Goal: Browse casually: Explore the website without a specific task or goal

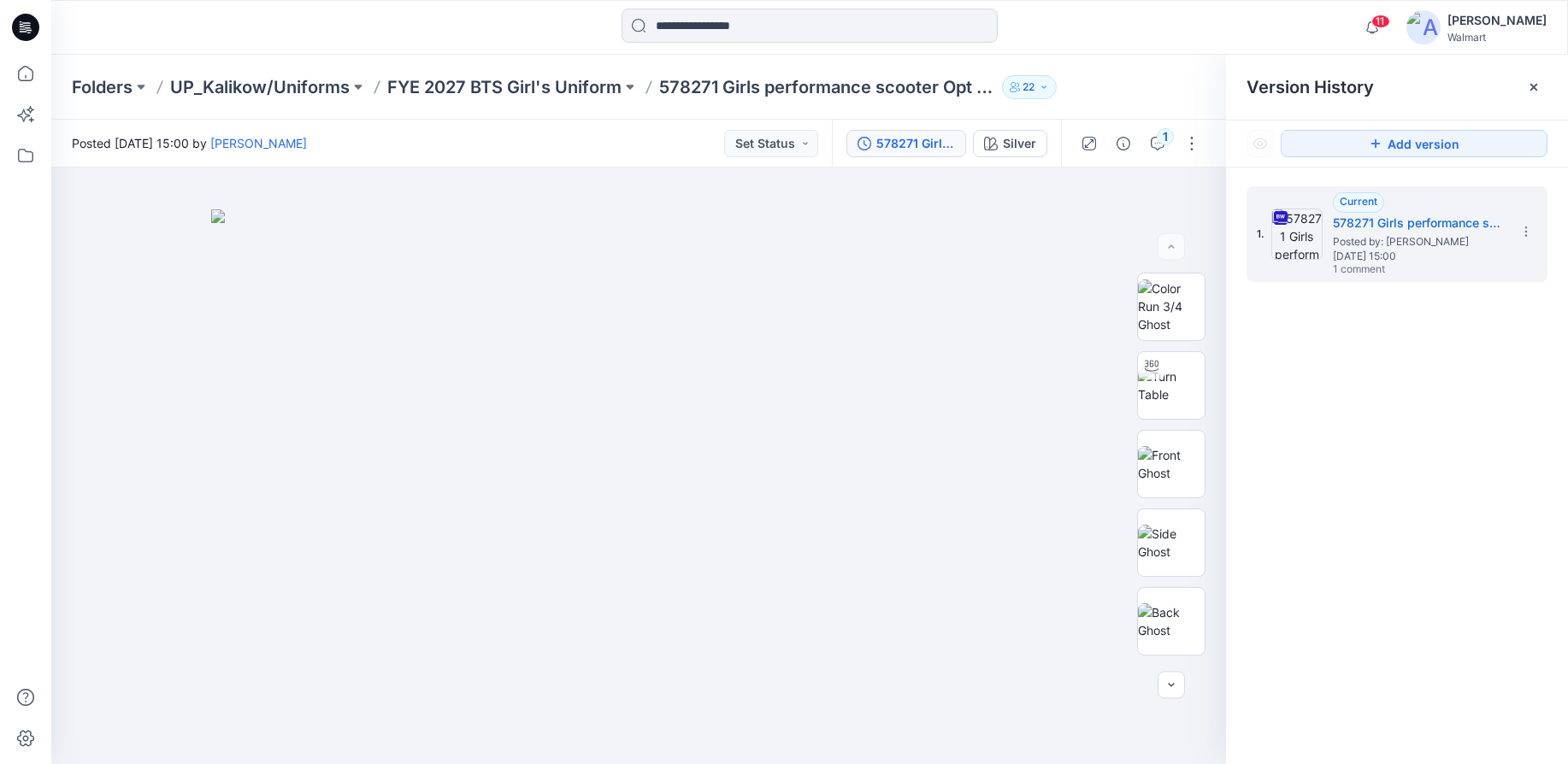
click at [26, 27] on icon at bounding box center [27, 27] width 7 height 1
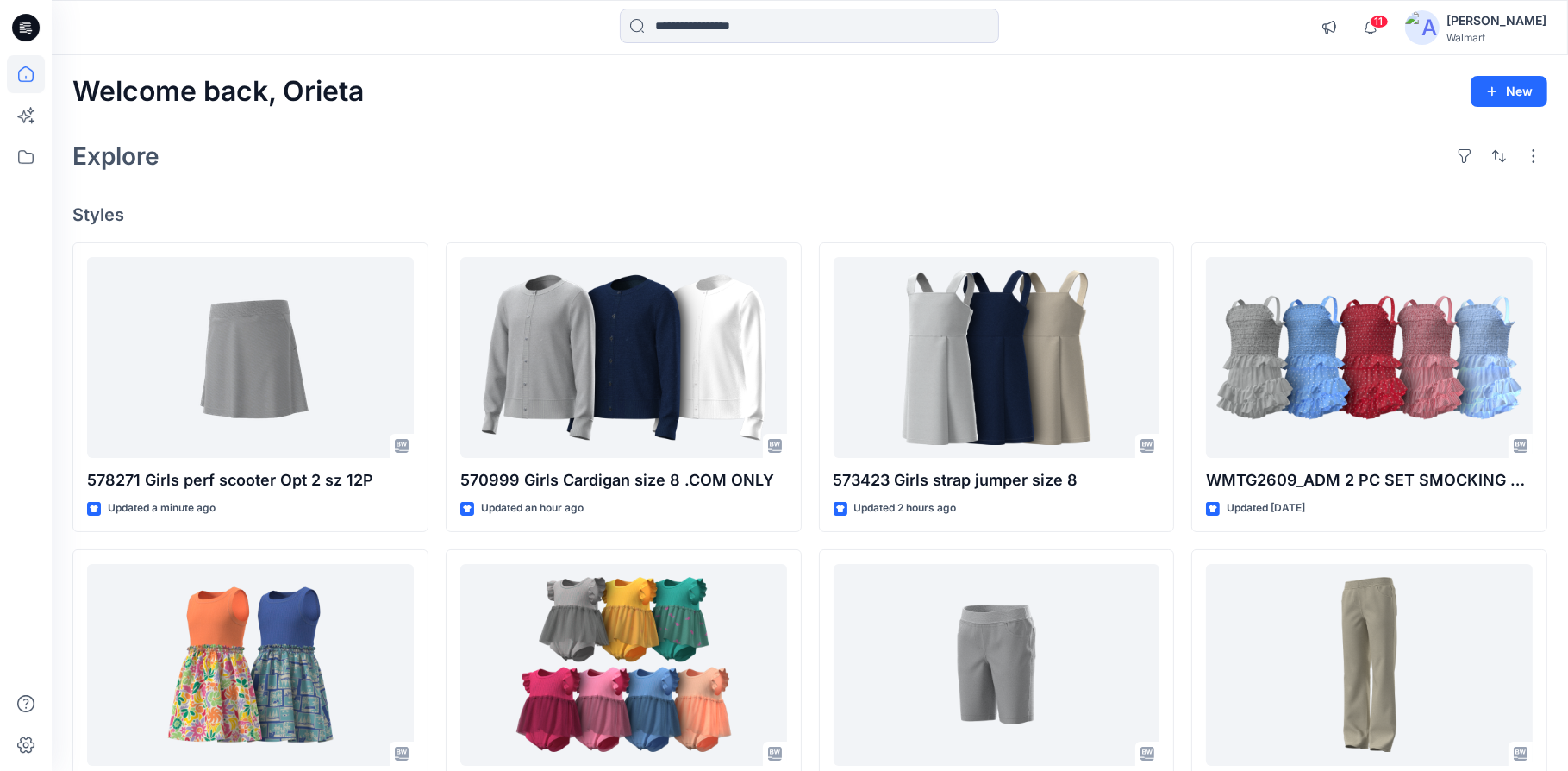
click at [589, 129] on div "Welcome back, Orieta New Explore Styles 578271 Girls perf scooter Opt 2 sz 12P …" at bounding box center [810, 642] width 1516 height 1174
click at [1384, 24] on span "11" at bounding box center [1379, 21] width 19 height 13
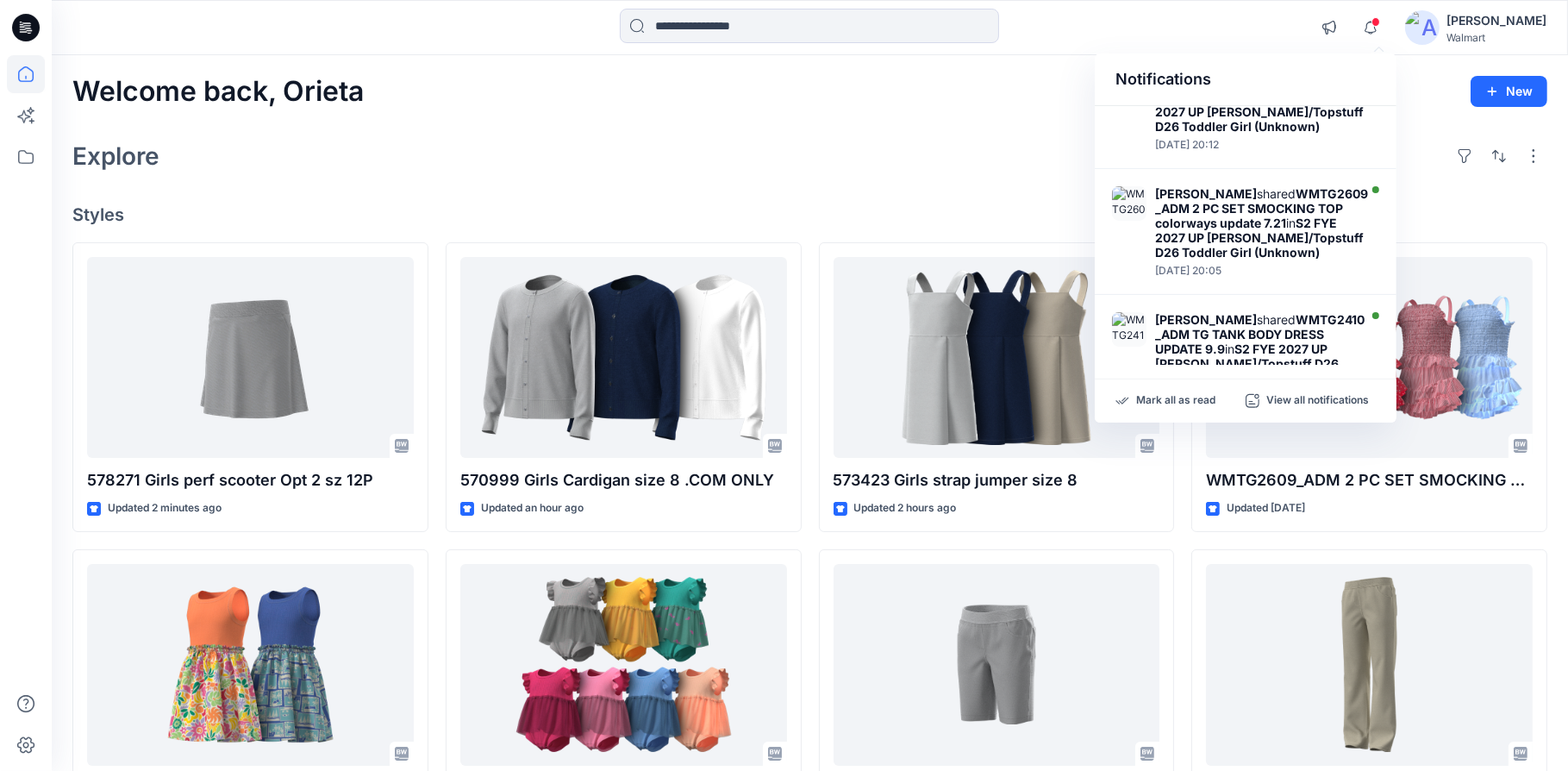
scroll to position [720, 0]
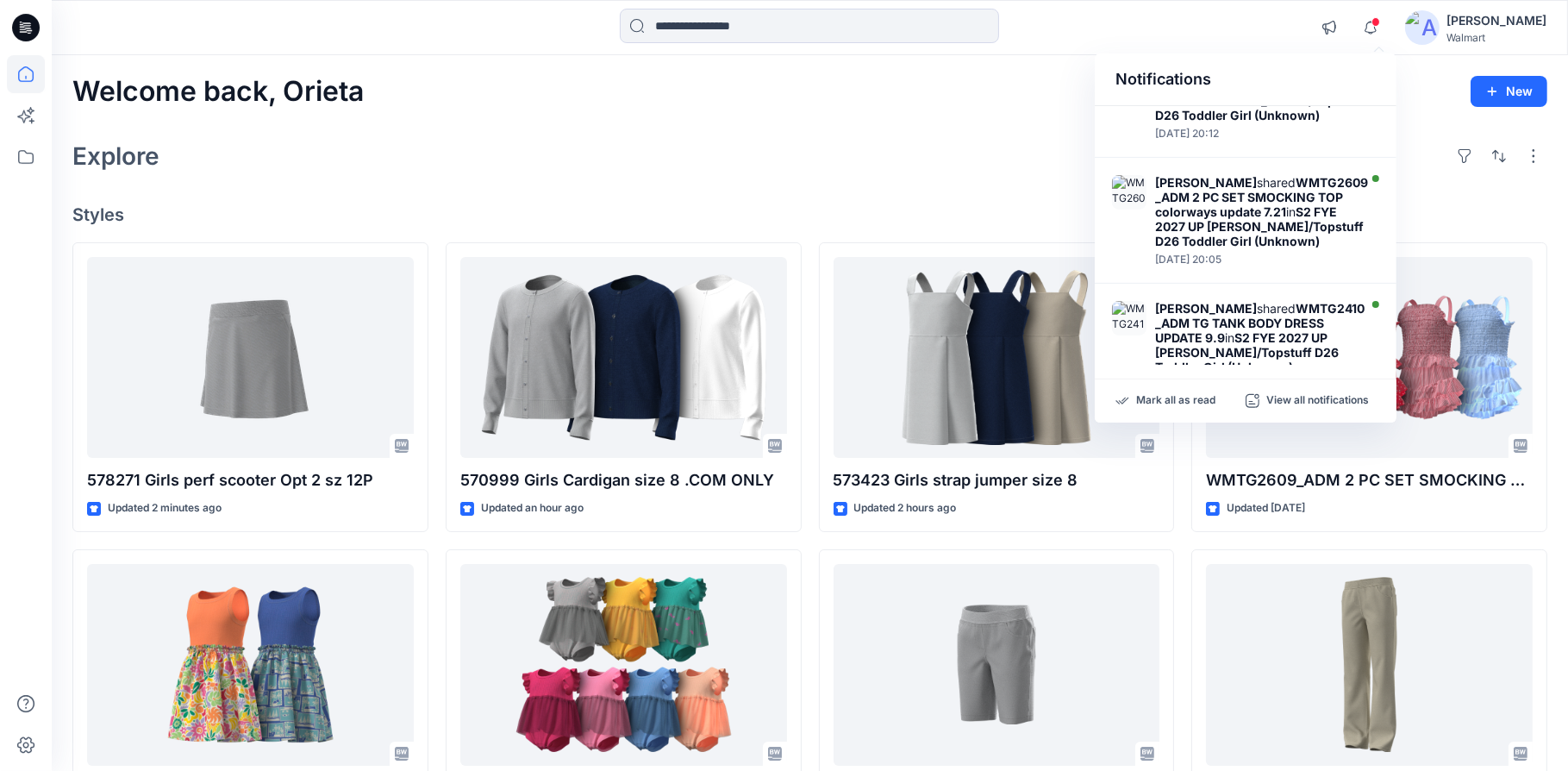
click at [895, 82] on div "Welcome back, Orieta New" at bounding box center [810, 91] width 1475 height 32
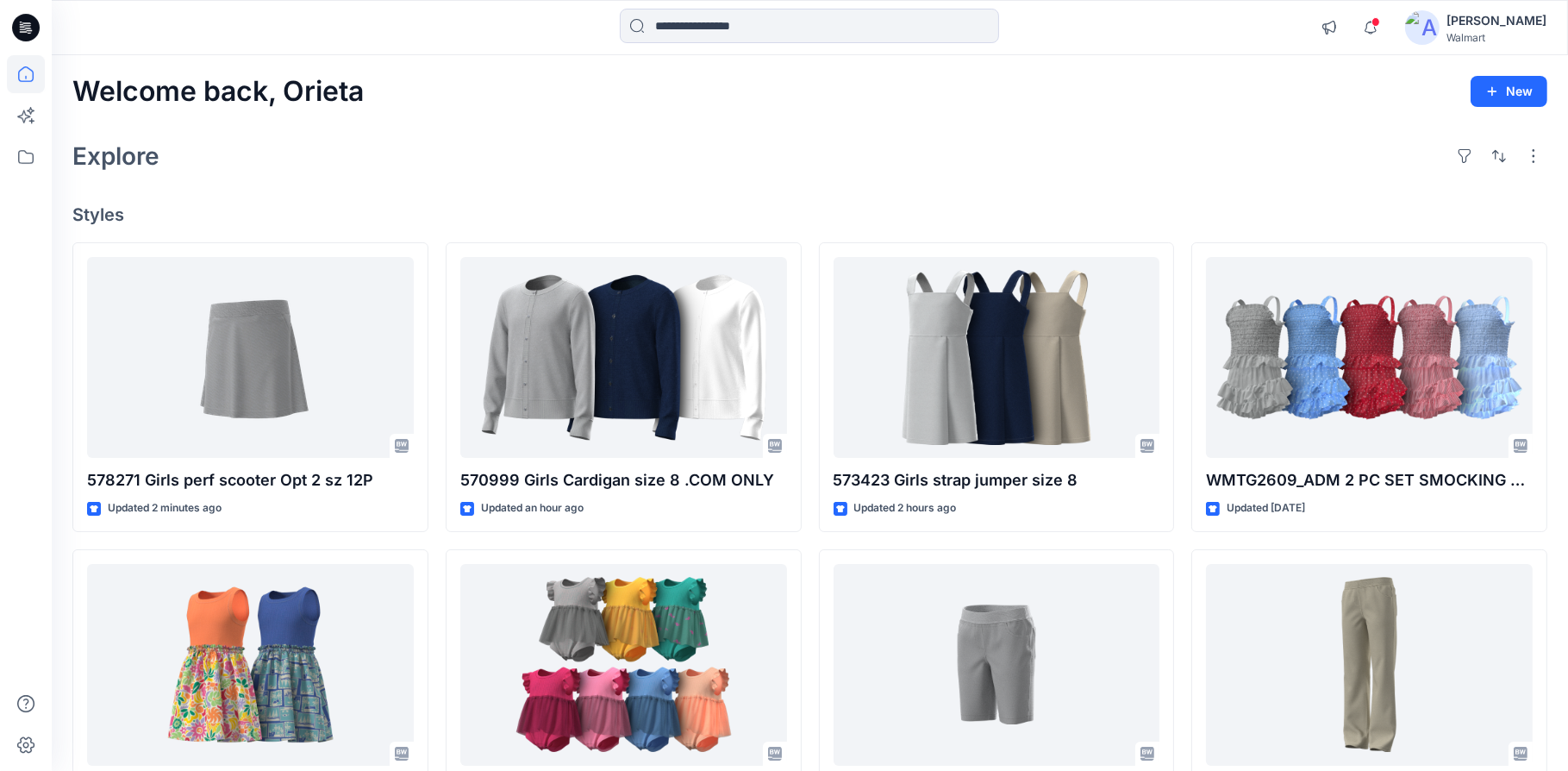
click at [867, 104] on div "Welcome back, Orieta New" at bounding box center [810, 91] width 1475 height 32
click at [776, 102] on div "Welcome back, Orieta New" at bounding box center [810, 91] width 1475 height 32
click at [574, 143] on div "Explore" at bounding box center [810, 156] width 1475 height 41
click at [944, 151] on div "Explore" at bounding box center [810, 156] width 1475 height 41
click at [989, 146] on div "Explore" at bounding box center [810, 156] width 1475 height 41
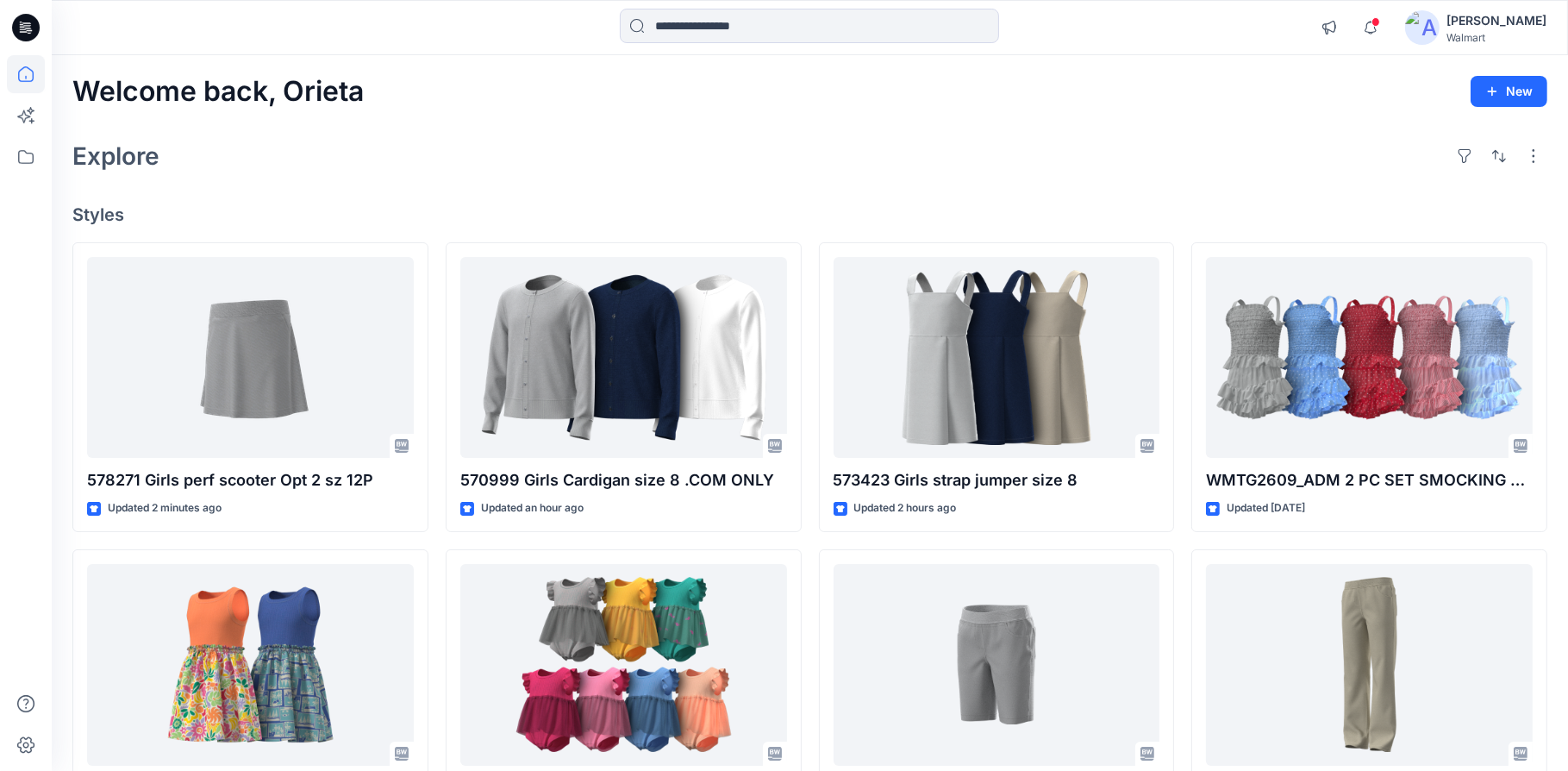
click at [1030, 146] on div "Explore" at bounding box center [810, 156] width 1475 height 41
click at [1233, 103] on div "Welcome back, Orieta New" at bounding box center [810, 91] width 1475 height 32
click at [1187, 106] on div "Welcome back, Orieta New" at bounding box center [810, 91] width 1475 height 32
click at [1110, 82] on div "Welcome back, Orieta New" at bounding box center [810, 91] width 1475 height 32
click at [1244, 84] on div "Welcome back, Orieta New" at bounding box center [810, 91] width 1475 height 32
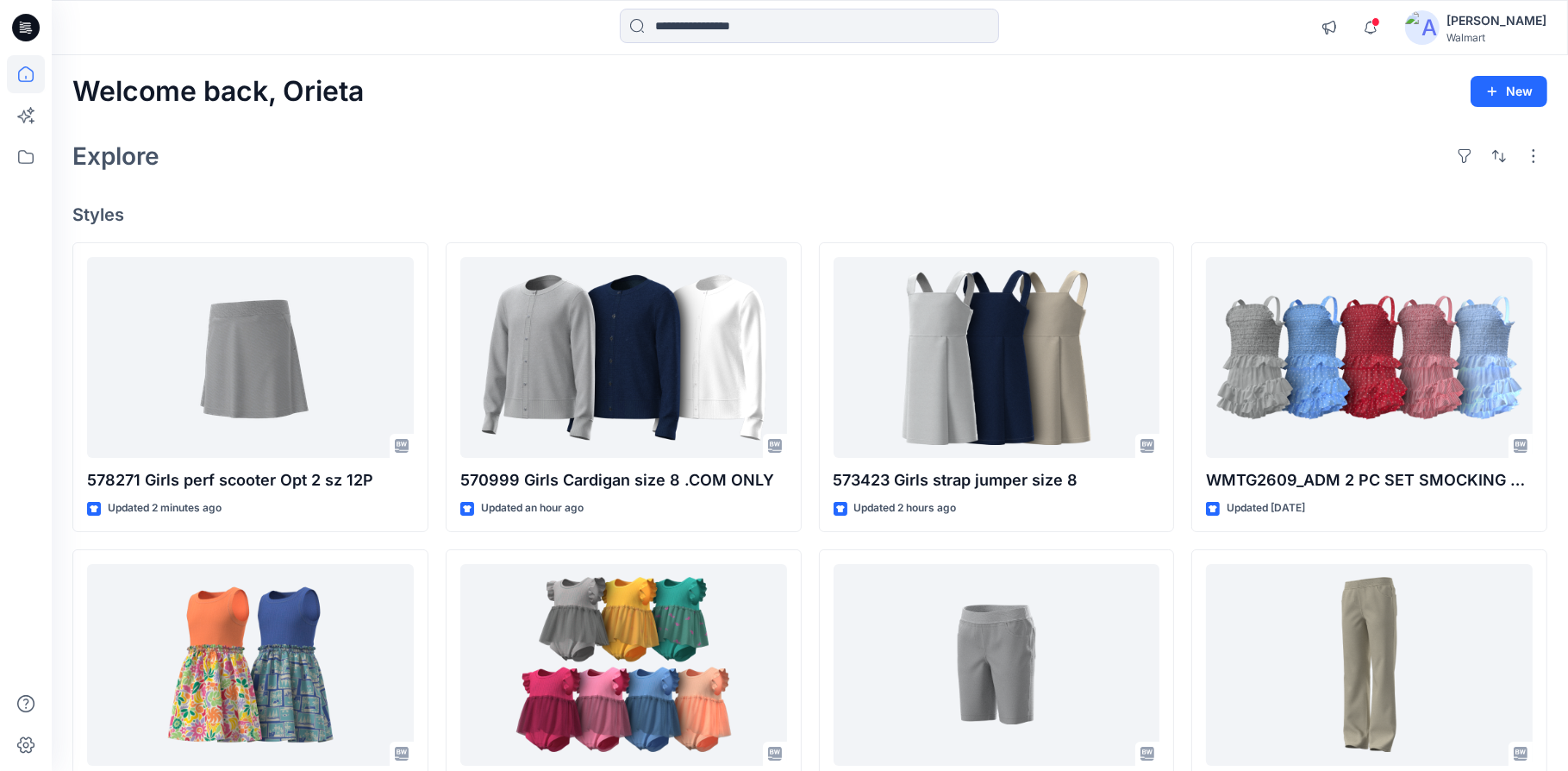
click at [411, 159] on div "Explore" at bounding box center [810, 156] width 1475 height 41
